Goal: Information Seeking & Learning: Learn about a topic

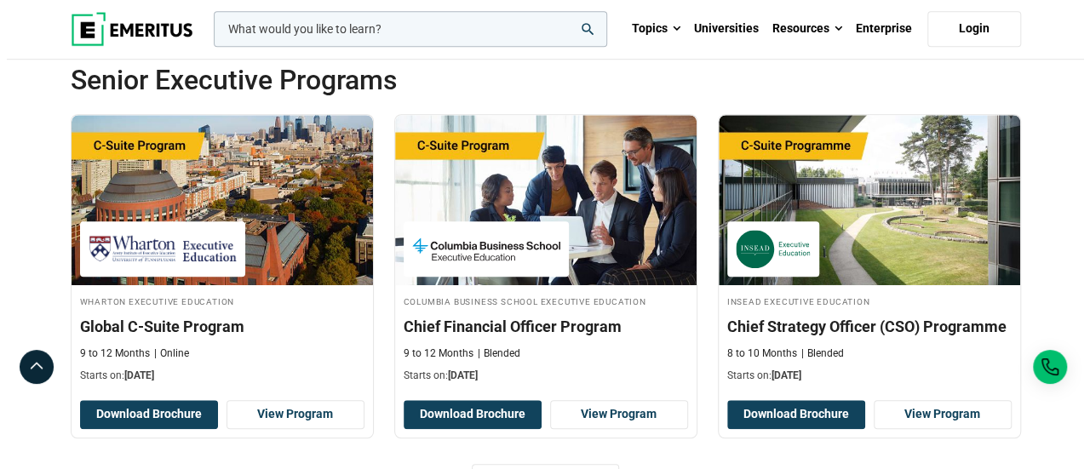
scroll to position [544, 0]
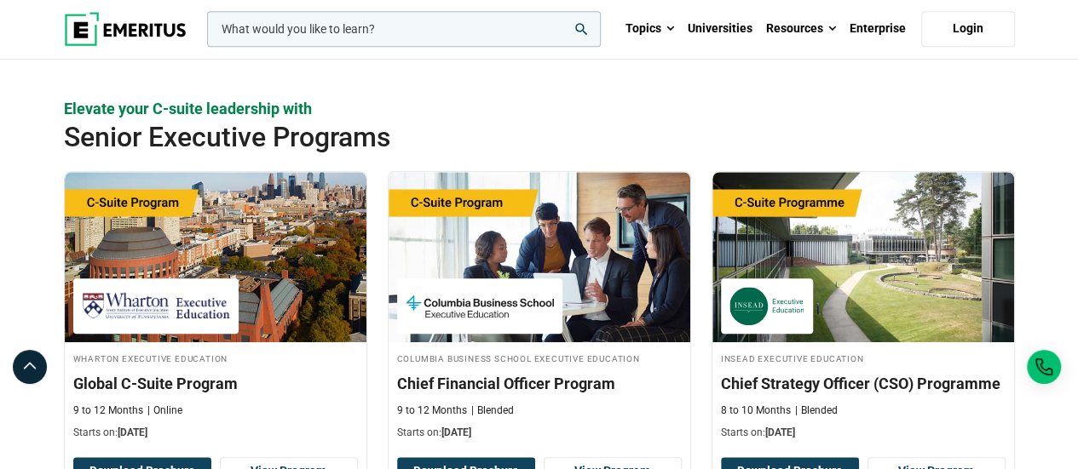
click at [354, 20] on input "woocommerce-product-search-field-0" at bounding box center [404, 29] width 394 height 36
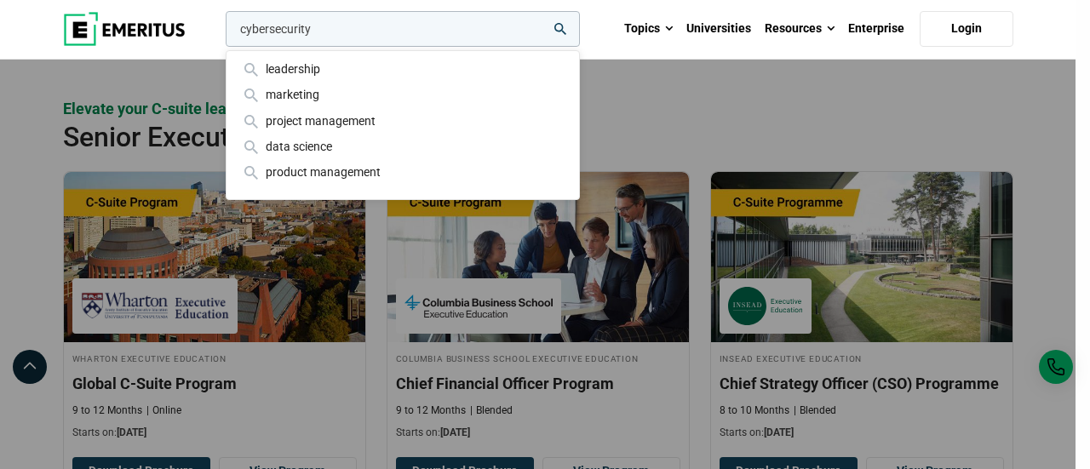
type input "cybersecurity"
click at [222, 33] on button "search" at bounding box center [222, 33] width 0 height 0
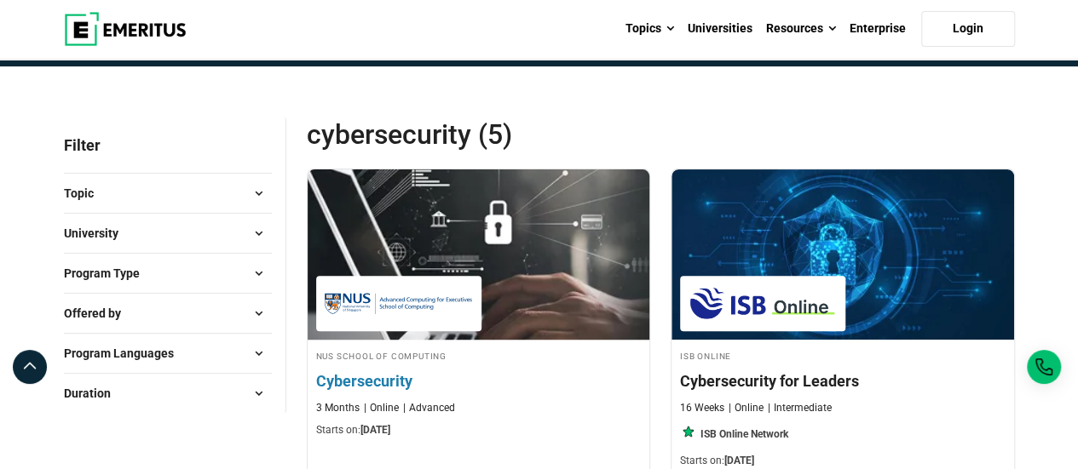
scroll to position [141, 0]
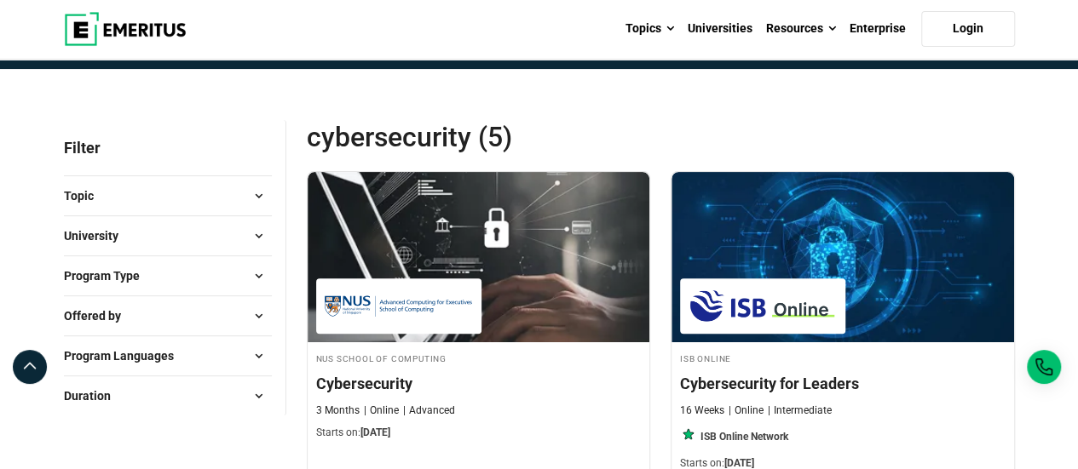
click at [203, 316] on button "Offered by" at bounding box center [168, 316] width 208 height 26
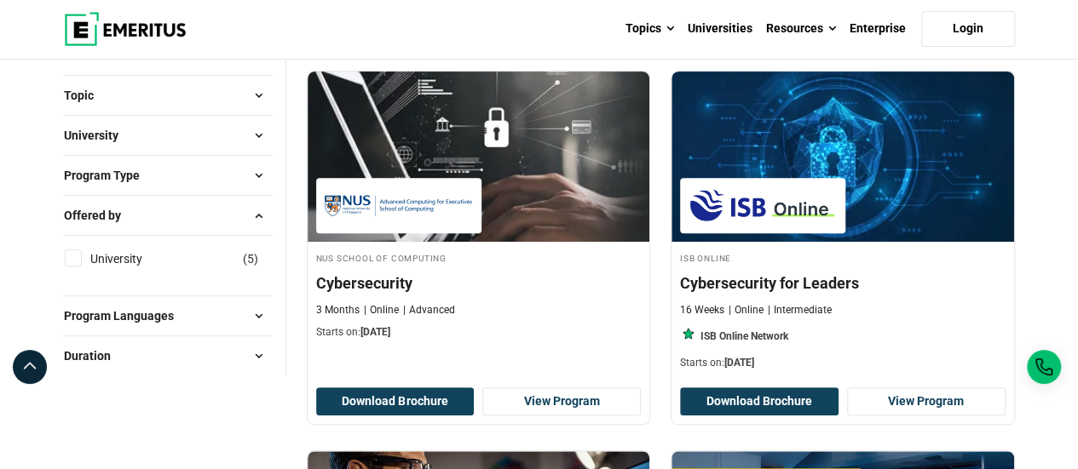
scroll to position [243, 0]
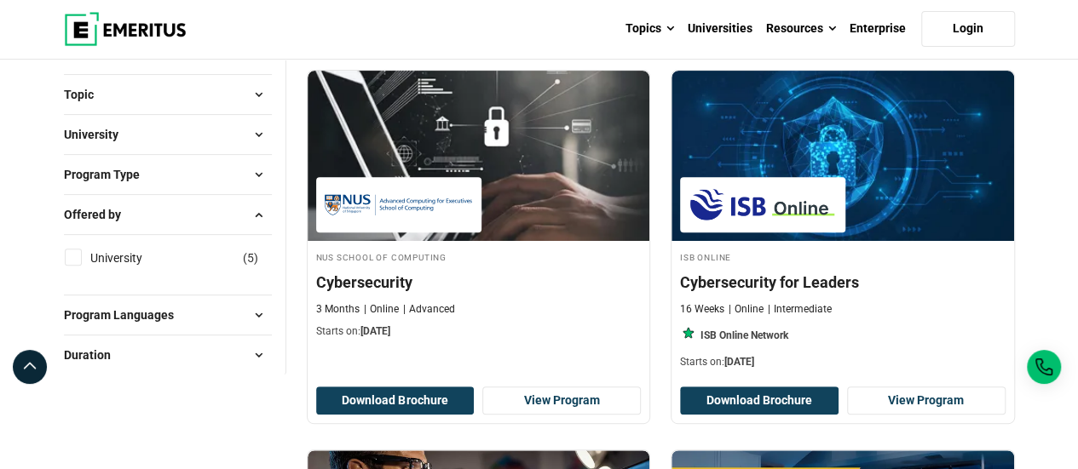
click at [146, 225] on button "Offered by" at bounding box center [168, 215] width 208 height 26
